Goal: Transaction & Acquisition: Purchase product/service

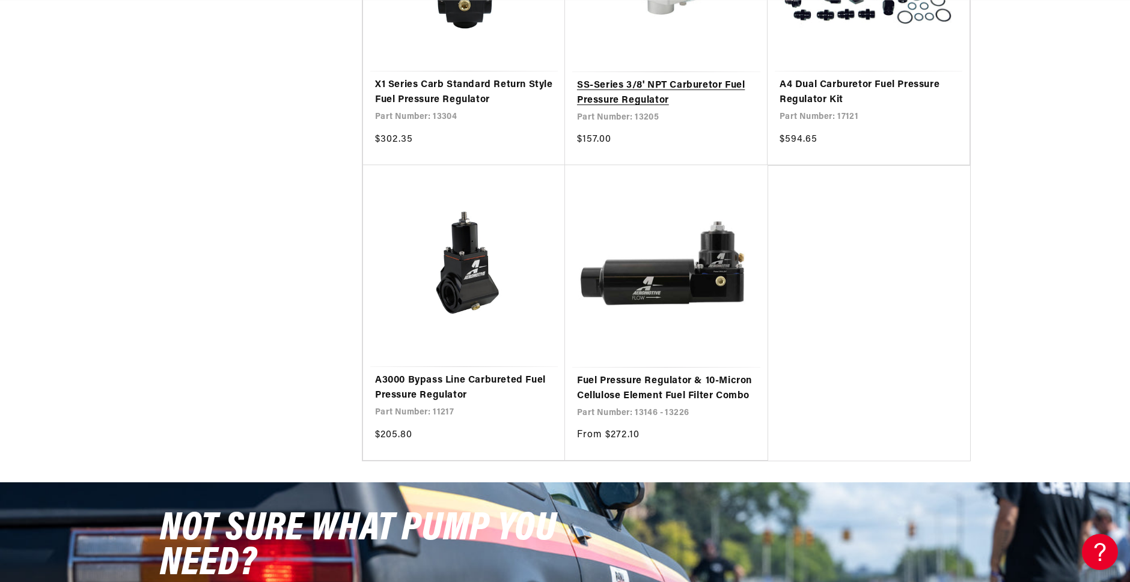
scroll to position [0, 1524]
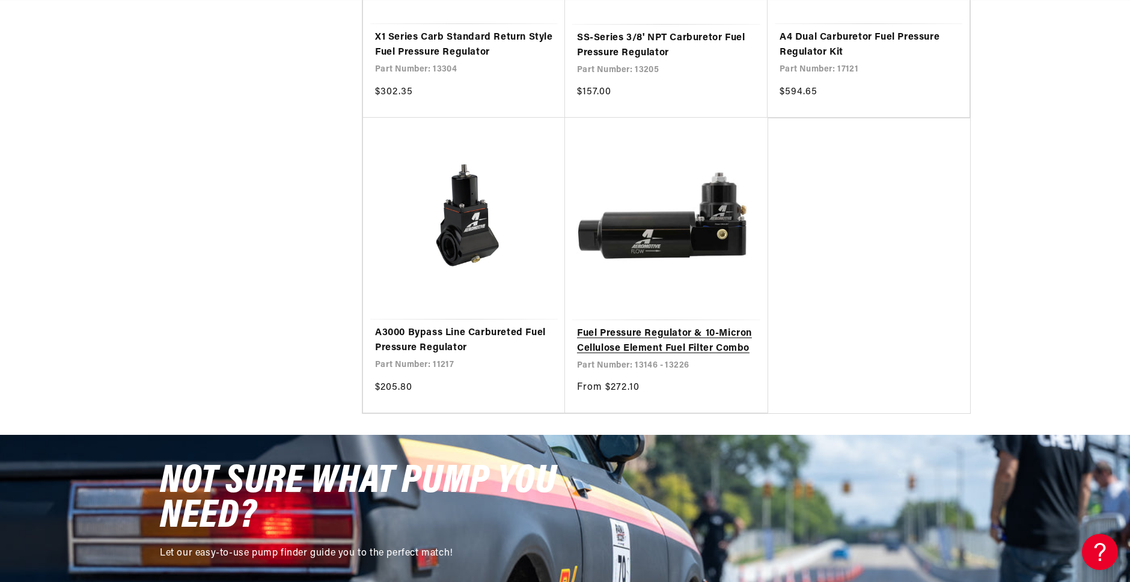
click at [648, 326] on link "Fuel Pressure Regulator & 10-Micron Cellulose Element Fuel Filter Combo" at bounding box center [666, 341] width 179 height 31
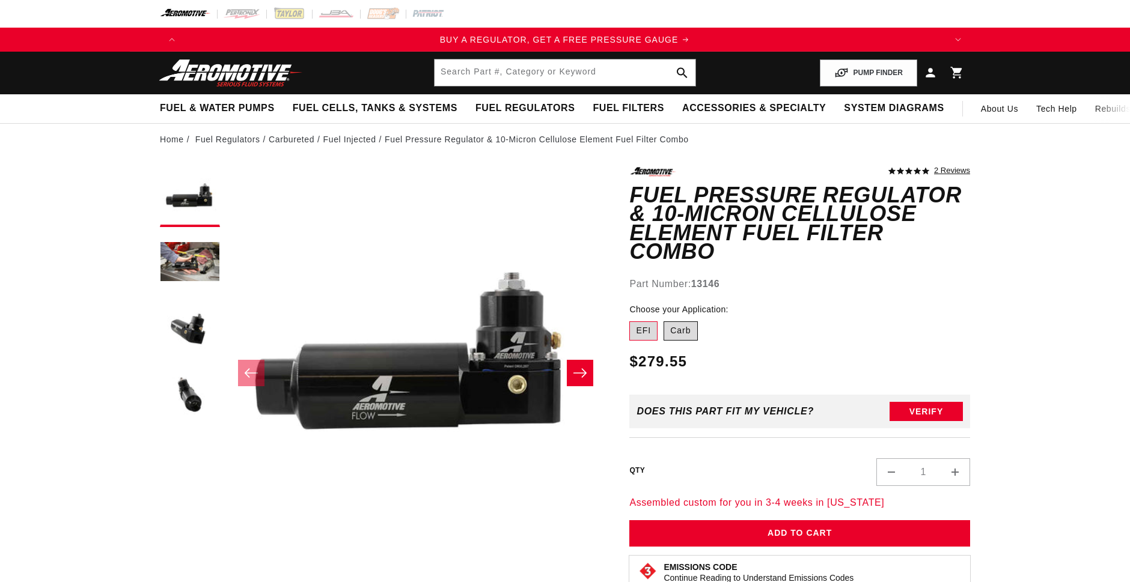
click at [680, 322] on label "Carb" at bounding box center [681, 331] width 34 height 19
click at [664, 319] on input "Carb" at bounding box center [664, 319] width 1 height 1
radio input "true"
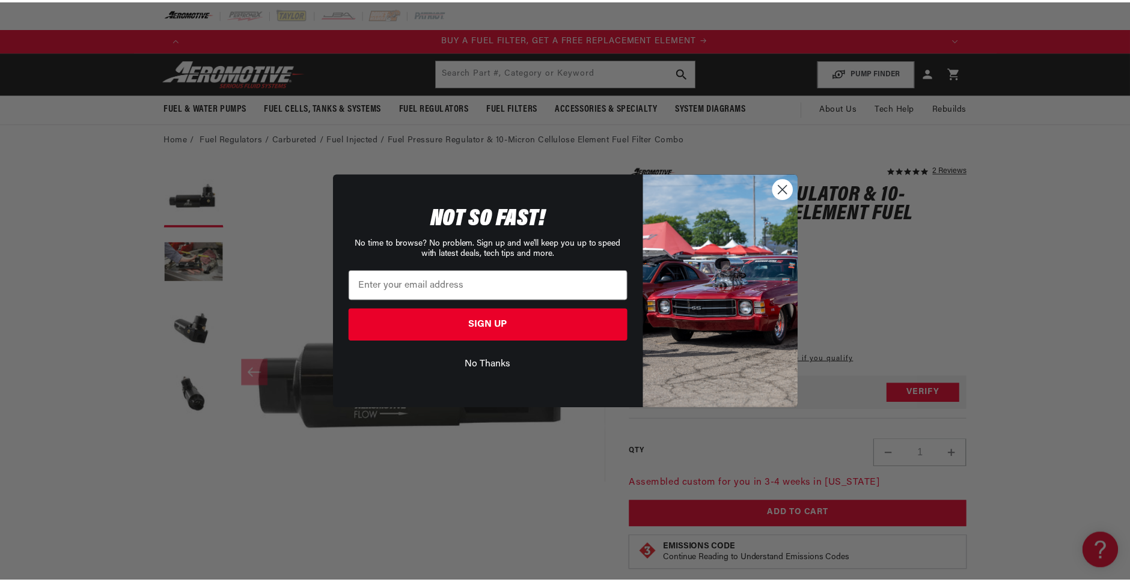
scroll to position [0, 762]
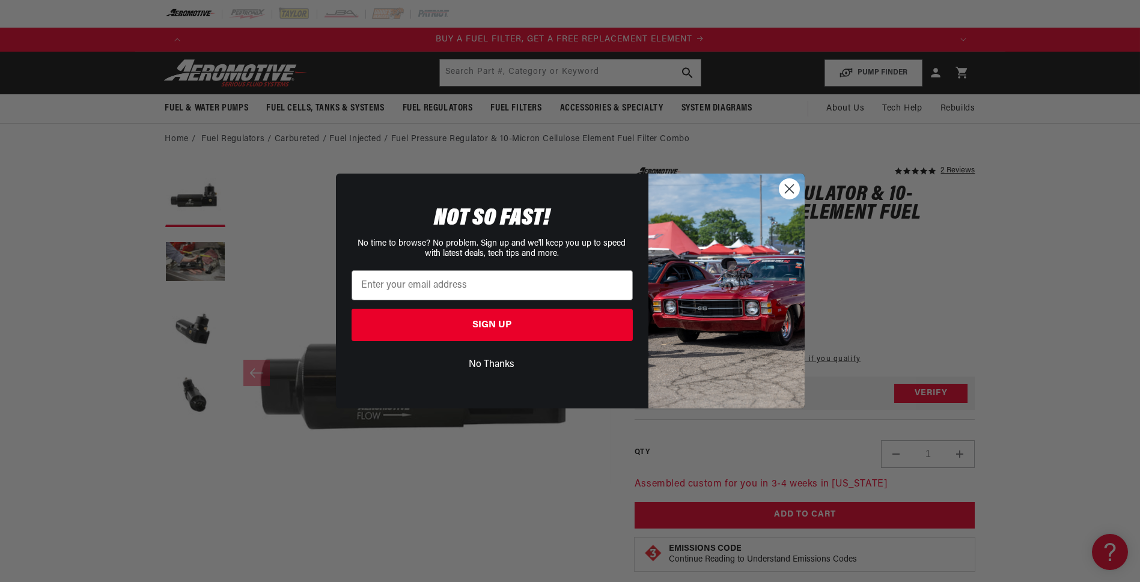
click at [791, 191] on icon "Close dialog" at bounding box center [789, 189] width 8 height 8
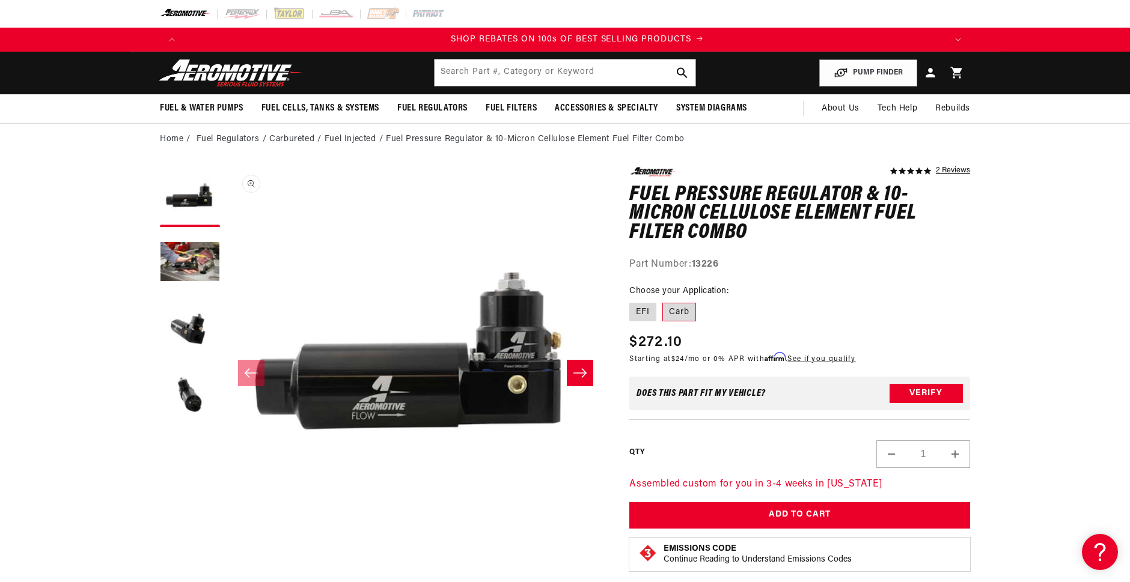
scroll to position [0, 1524]
click at [462, 68] on input "text" at bounding box center [565, 73] width 261 height 26
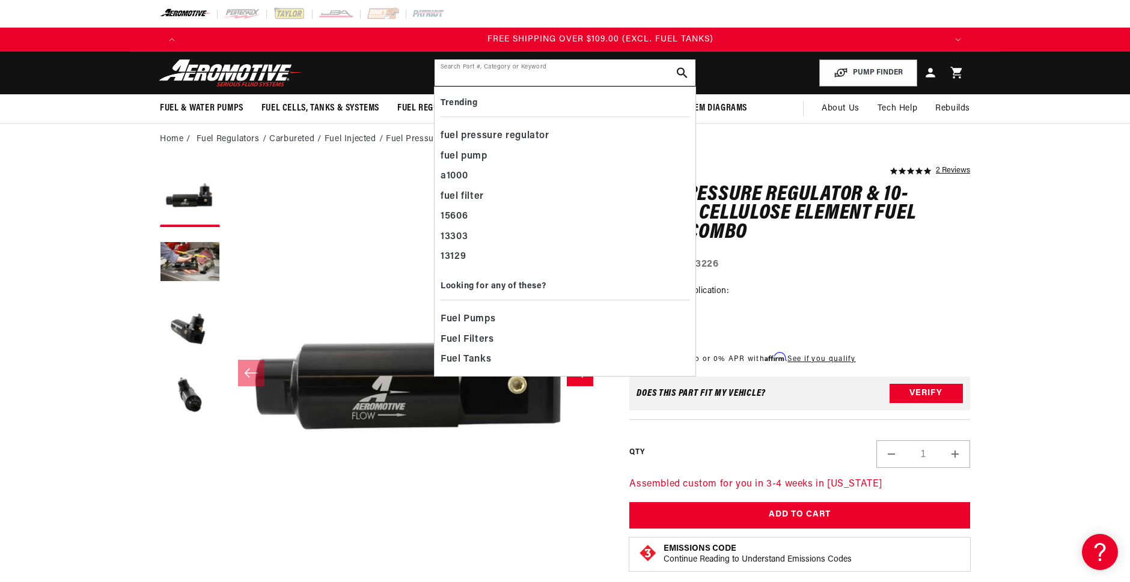
scroll to position [0, 2286]
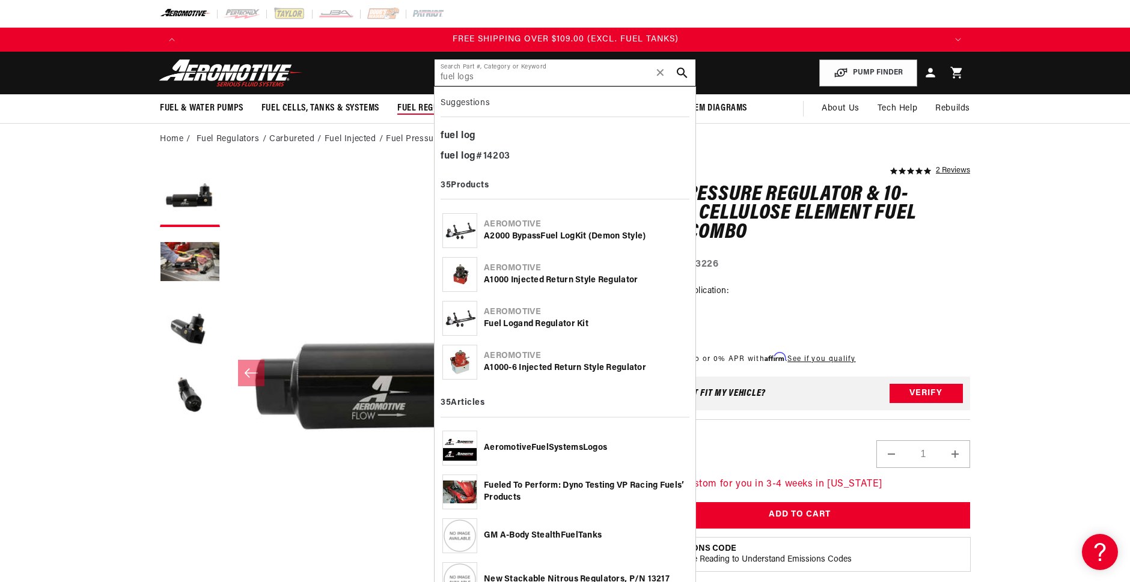
type input "fuel logs"
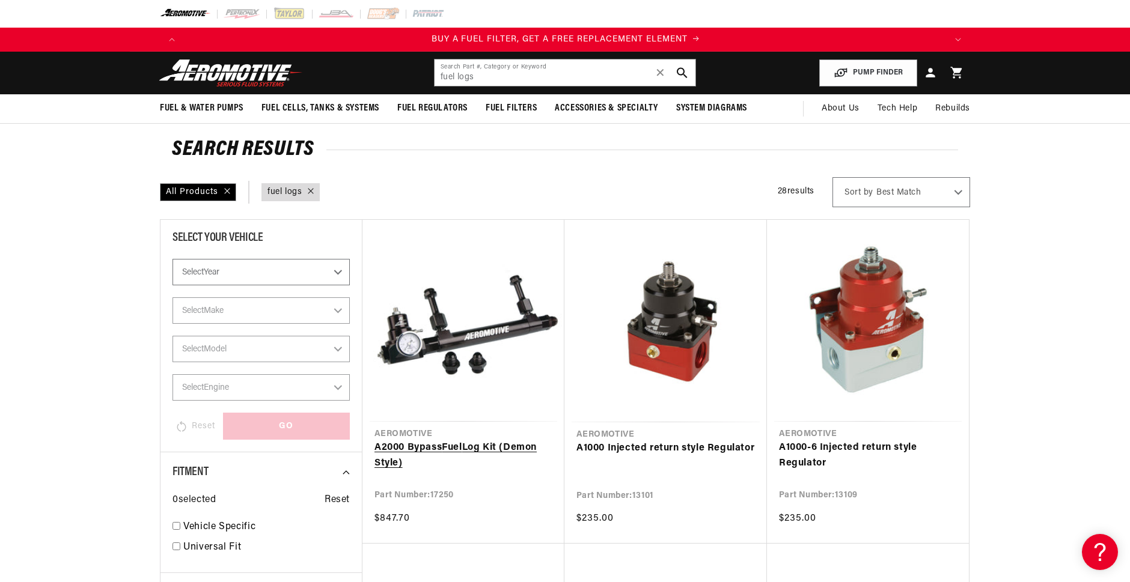
scroll to position [0, 762]
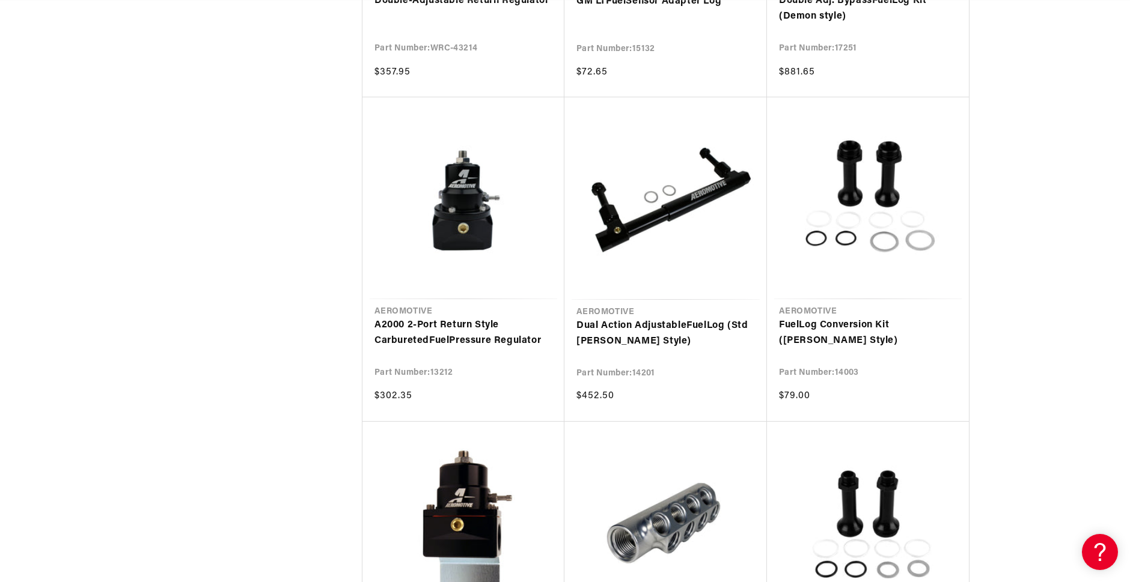
scroll to position [2070, 0]
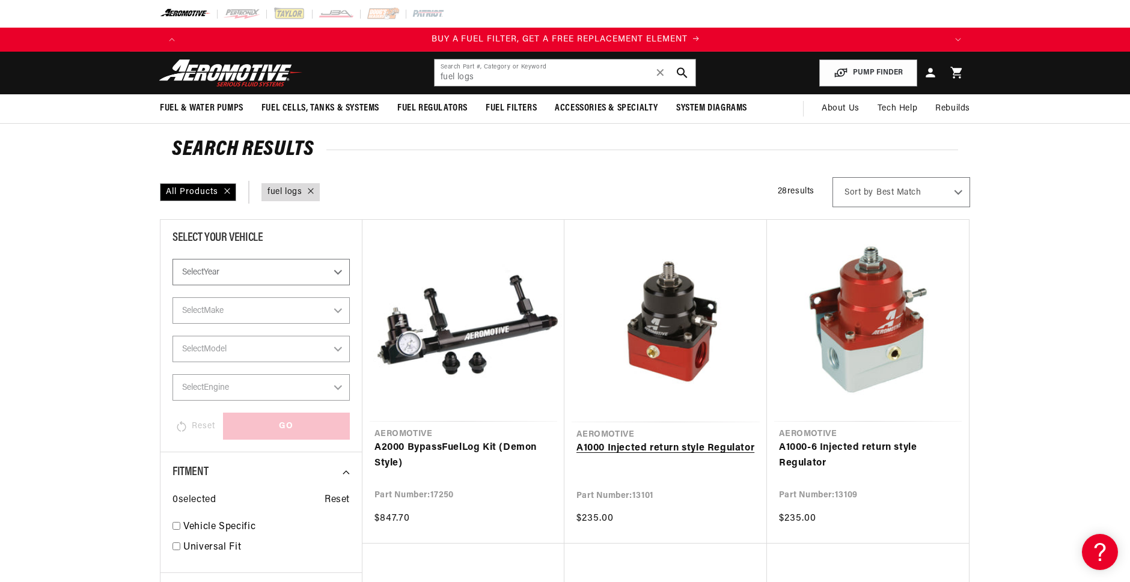
scroll to position [0, 762]
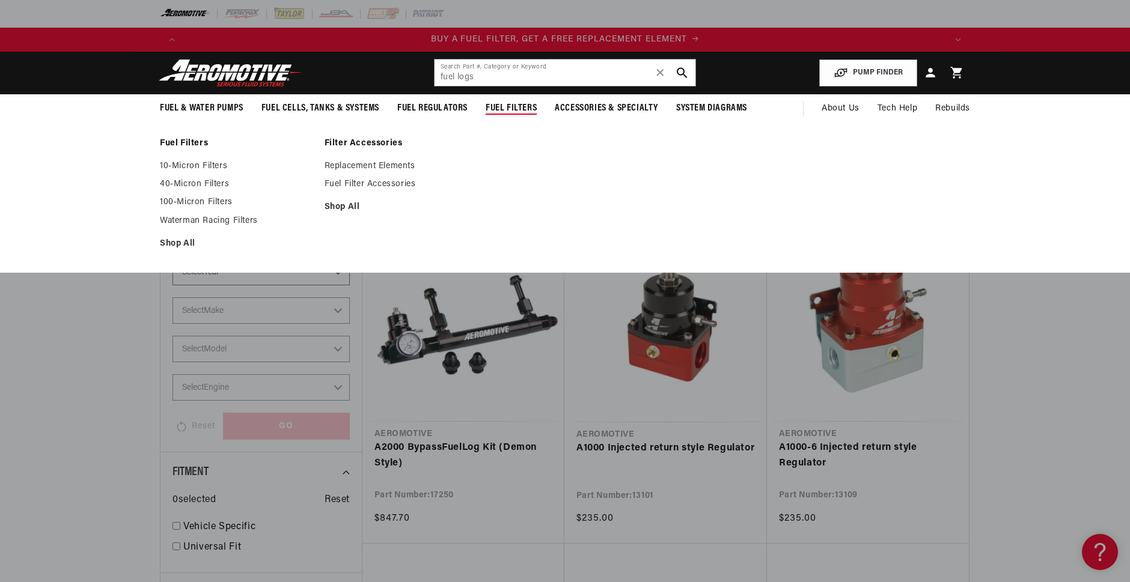
click at [513, 103] on span "Fuel Filters" at bounding box center [511, 108] width 51 height 13
click at [183, 139] on link "Fuel Filters" at bounding box center [236, 143] width 153 height 11
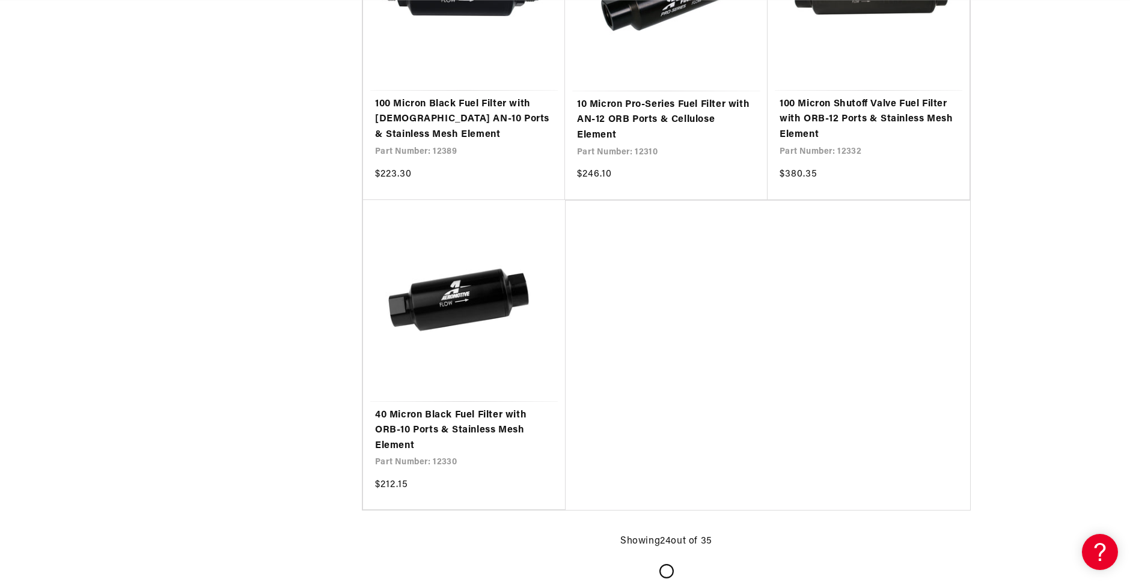
scroll to position [2605, 0]
